Goal: Task Accomplishment & Management: Use online tool/utility

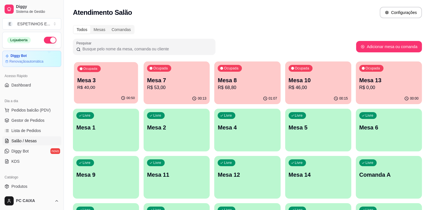
click at [94, 84] on div "Mesa 3 R$ 40,00" at bounding box center [106, 84] width 58 height 14
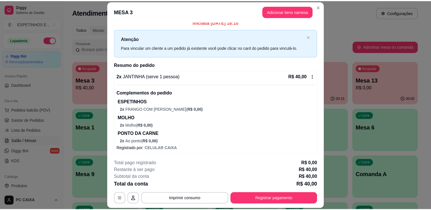
scroll to position [6, 0]
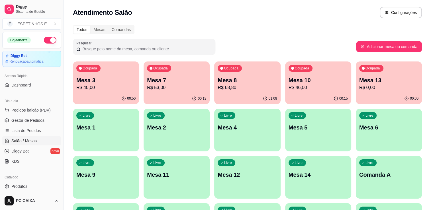
click at [321, 7] on div "Atendimento Salão Configurações" at bounding box center [247, 12] width 349 height 11
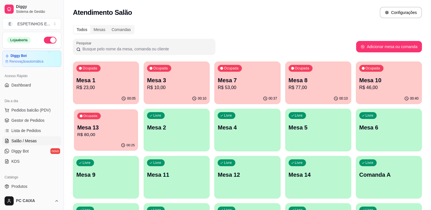
click at [121, 123] on div "Ocupada Mesa 13 R$ 80,00" at bounding box center [106, 124] width 64 height 31
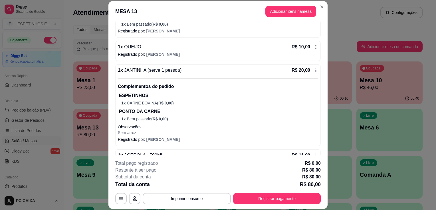
scroll to position [226, 0]
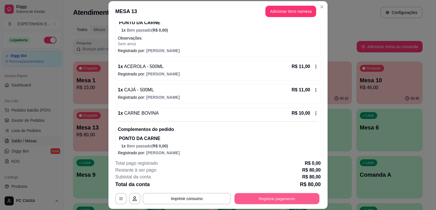
click at [250, 199] on button "Registrar pagamento" at bounding box center [276, 199] width 85 height 11
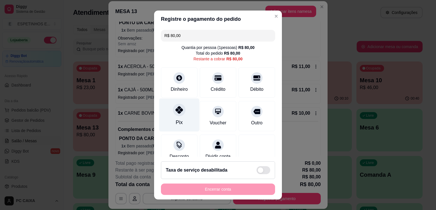
click at [172, 122] on div "Pix" at bounding box center [179, 115] width 40 height 33
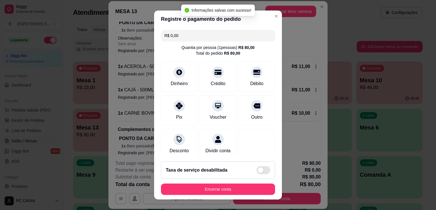
type input "R$ 0,00"
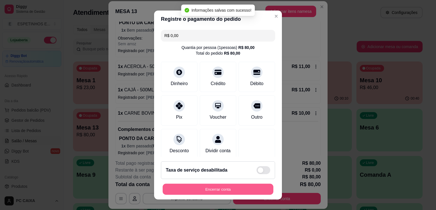
click at [221, 190] on button "Encerrar conta" at bounding box center [218, 189] width 111 height 11
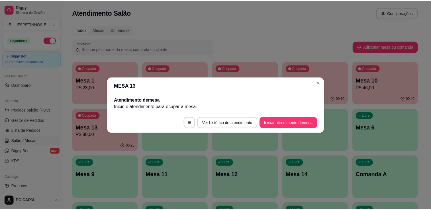
scroll to position [0, 0]
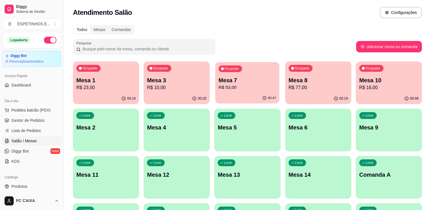
click at [248, 80] on p "Mesa 7" at bounding box center [248, 81] width 58 height 8
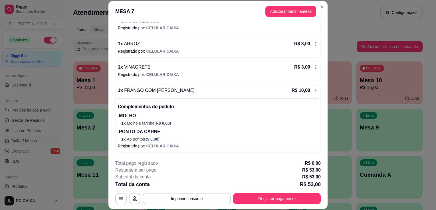
scroll to position [131, 0]
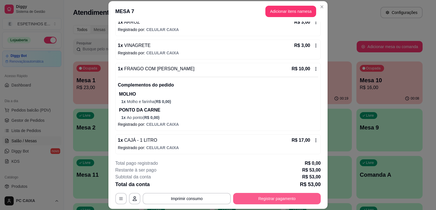
click at [257, 196] on button "Registrar pagamento" at bounding box center [277, 198] width 88 height 11
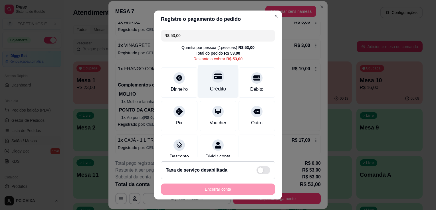
click at [210, 86] on div "Crédito" at bounding box center [218, 88] width 16 height 7
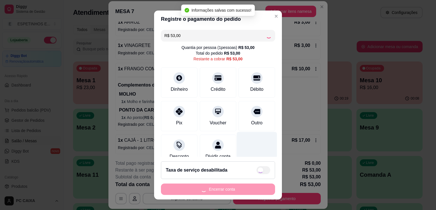
type input "R$ 0,00"
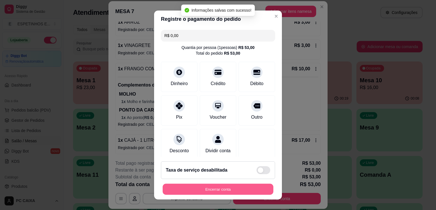
click at [222, 188] on button "Encerrar conta" at bounding box center [218, 189] width 111 height 11
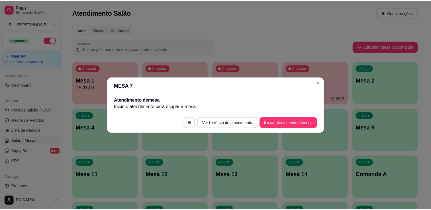
scroll to position [0, 0]
